Goal: Task Accomplishment & Management: Manage account settings

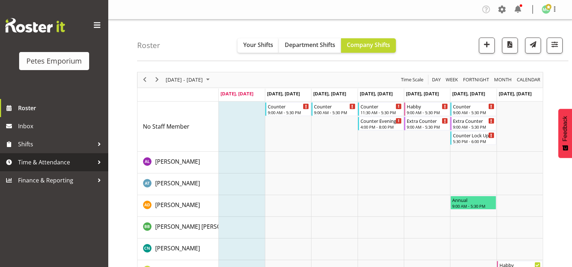
click at [91, 166] on span "Time & Attendance" at bounding box center [56, 162] width 76 height 11
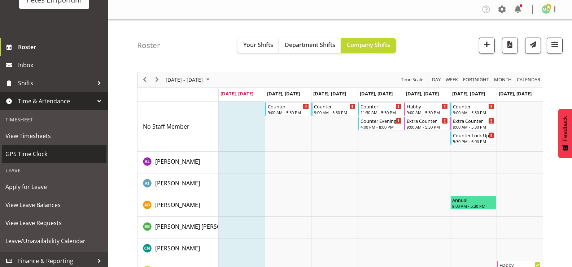
scroll to position [64, 0]
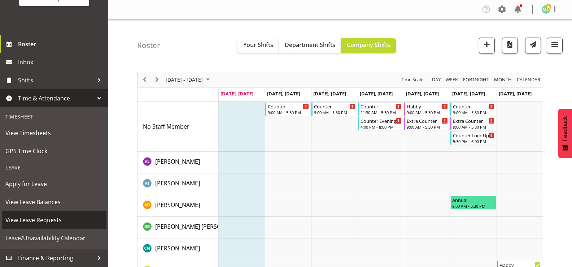
click at [81, 216] on span "View Leave Requests" at bounding box center [53, 219] width 97 height 11
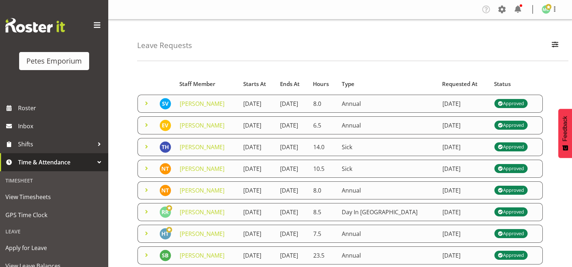
click at [144, 125] on span at bounding box center [146, 124] width 9 height 9
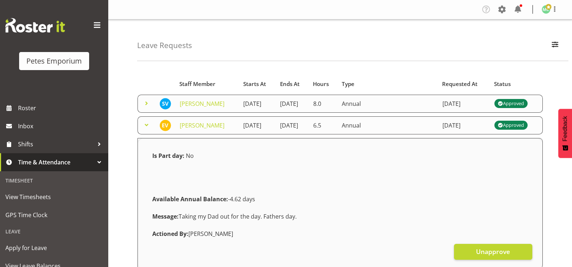
click at [144, 125] on span at bounding box center [146, 124] width 9 height 9
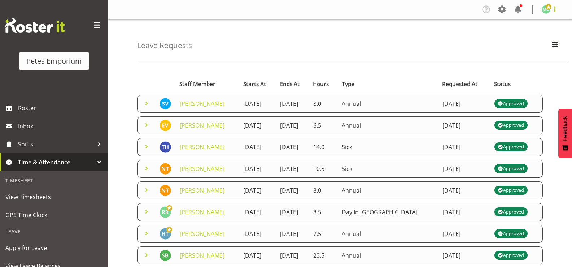
click at [550, 6] on span at bounding box center [554, 9] width 9 height 9
click at [535, 35] on link "Log Out" at bounding box center [524, 37] width 69 height 13
